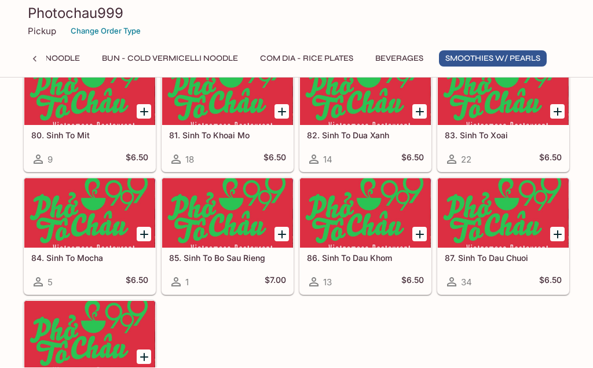
scroll to position [3353, 0]
click at [307, 52] on button "Com Dia - Rice Plates" at bounding box center [306, 59] width 106 height 16
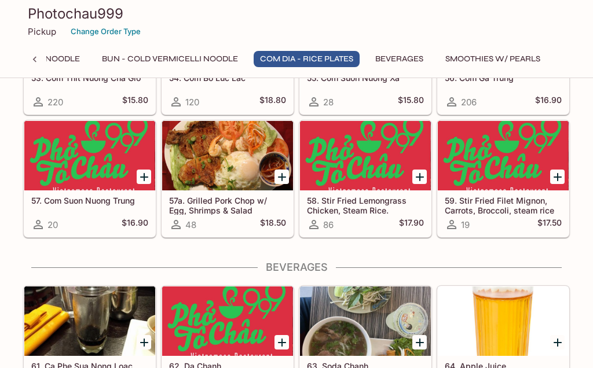
scroll to position [2341, 0]
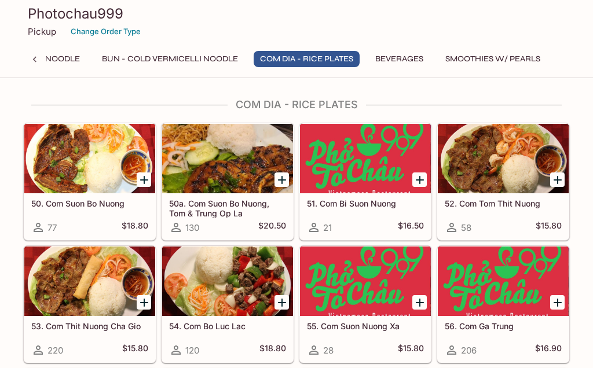
click at [195, 54] on button "Bun - Cold Vermicelli Noodle" at bounding box center [169, 59] width 149 height 16
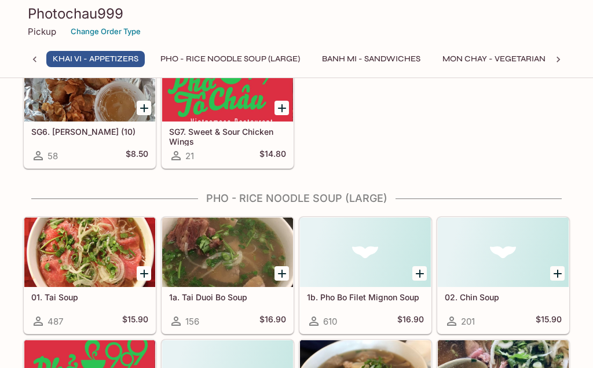
scroll to position [193, 0]
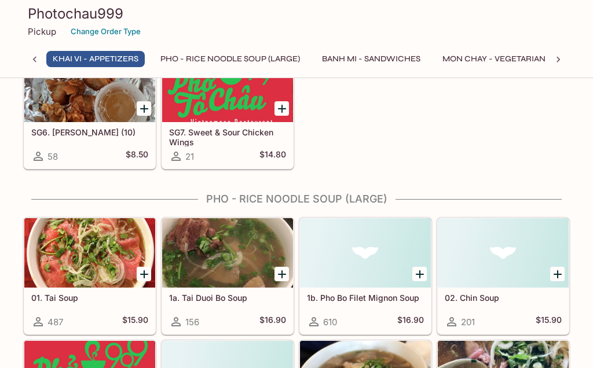
click at [215, 252] on div at bounding box center [227, 252] width 131 height 69
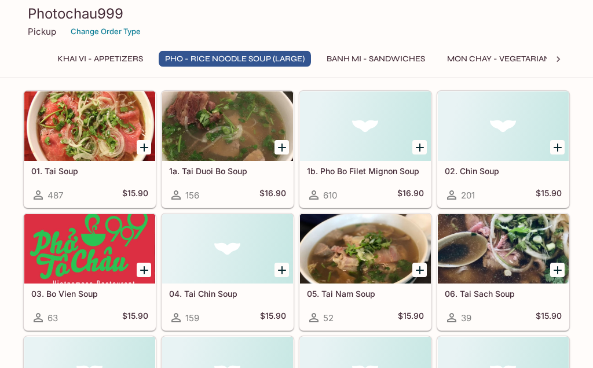
scroll to position [319, 0]
click at [378, 251] on div at bounding box center [365, 248] width 131 height 69
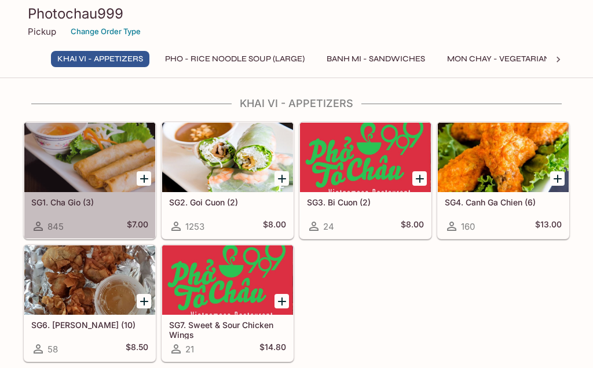
click at [91, 166] on div at bounding box center [89, 157] width 131 height 69
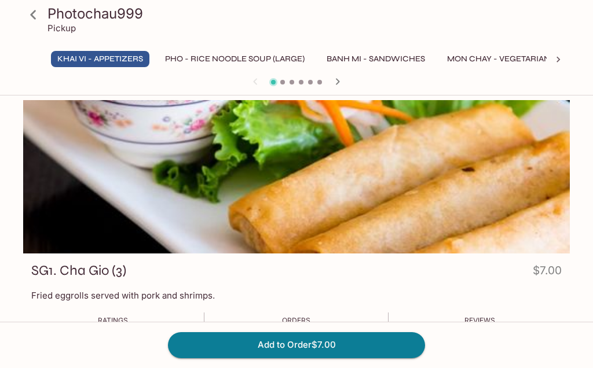
click at [35, 16] on icon at bounding box center [33, 15] width 20 height 20
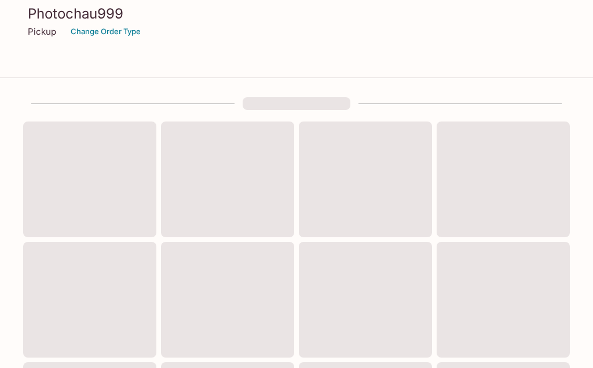
scroll to position [50, 0]
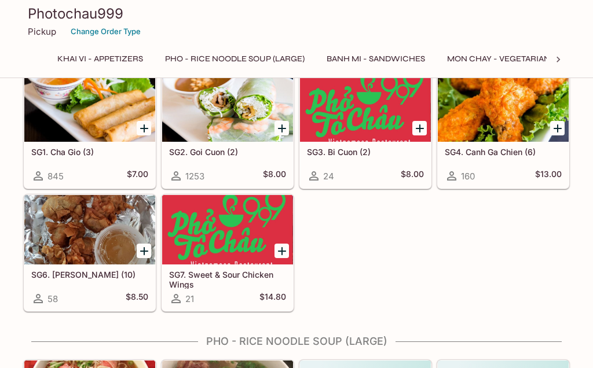
click at [224, 103] on div at bounding box center [227, 106] width 131 height 69
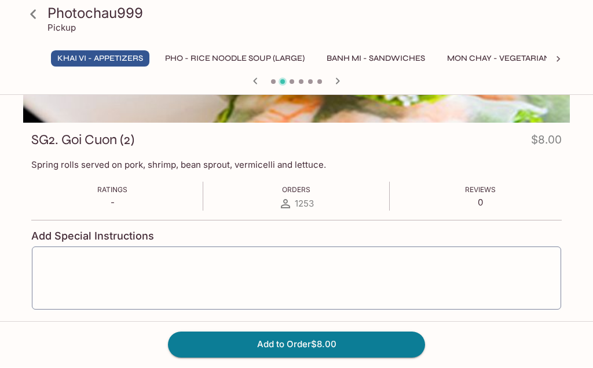
scroll to position [130, 0]
click at [38, 12] on icon at bounding box center [33, 15] width 20 height 20
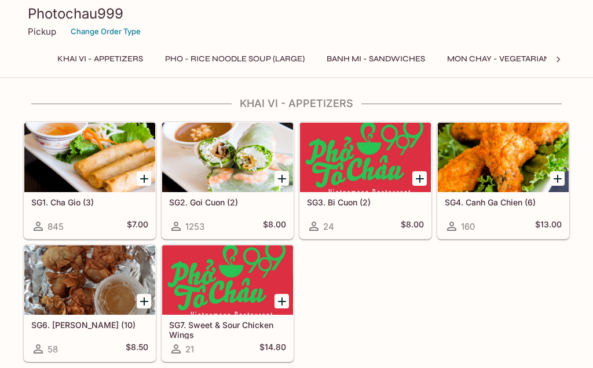
click at [371, 161] on div at bounding box center [365, 157] width 131 height 69
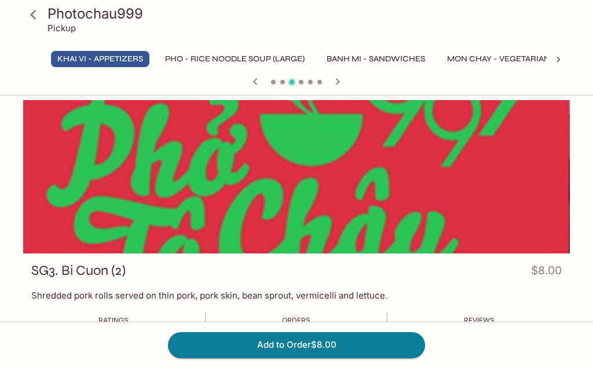
click at [35, 13] on icon at bounding box center [33, 15] width 20 height 20
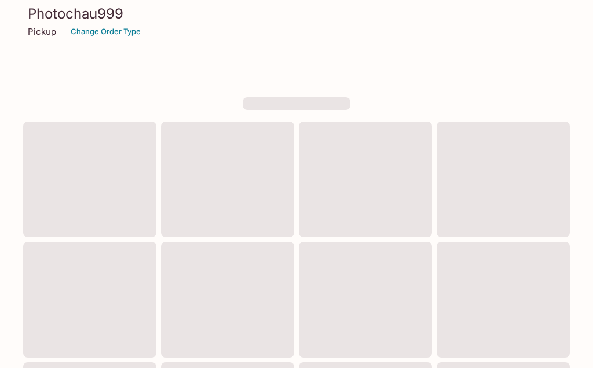
scroll to position [50, 0]
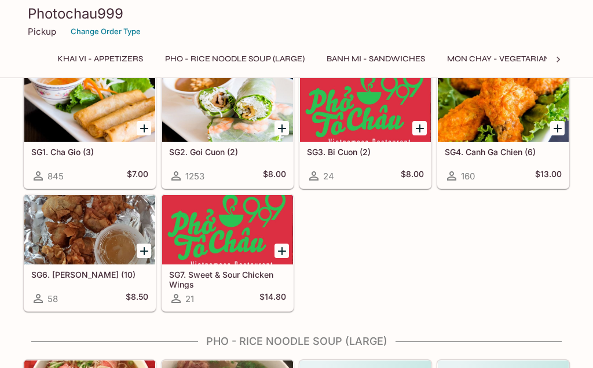
click at [496, 103] on div at bounding box center [502, 106] width 131 height 69
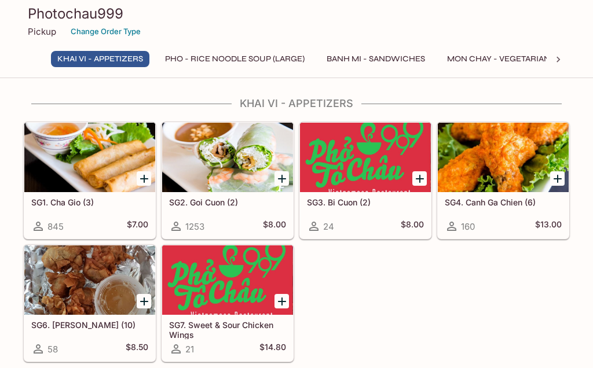
click at [72, 288] on div at bounding box center [89, 279] width 131 height 69
click at [236, 284] on div at bounding box center [227, 279] width 131 height 69
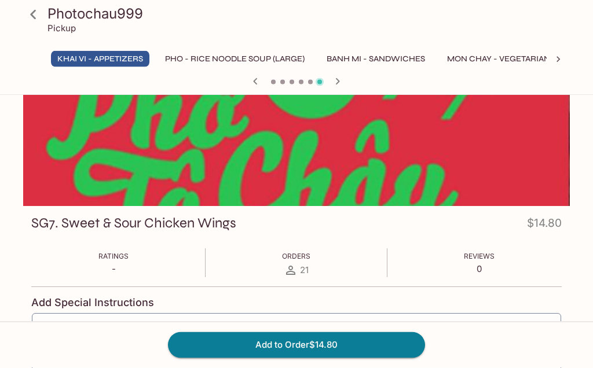
scroll to position [47, 0]
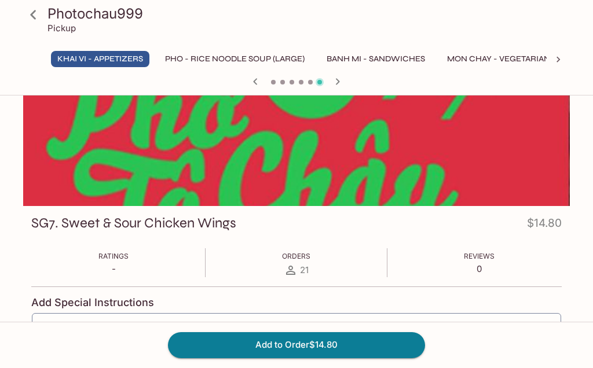
click at [39, 12] on icon at bounding box center [33, 15] width 20 height 20
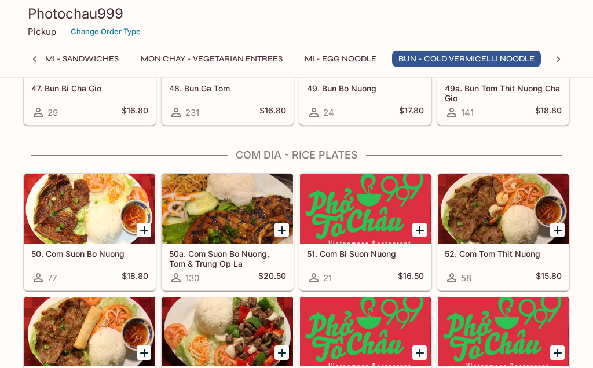
scroll to position [2291, 0]
